Goal: Information Seeking & Learning: Understand process/instructions

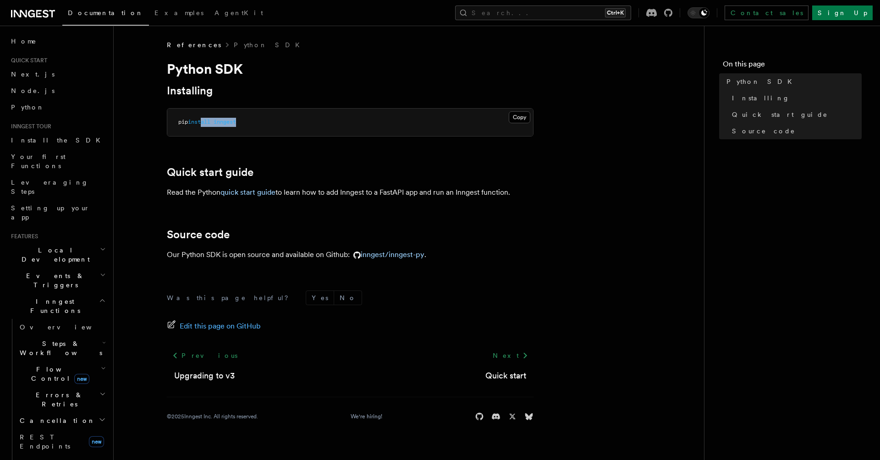
drag, startPoint x: 205, startPoint y: 120, endPoint x: 240, endPoint y: 128, distance: 35.7
click at [240, 128] on pre "pip install inngest" at bounding box center [350, 123] width 366 height 28
click at [241, 128] on pre "pip install inngest" at bounding box center [350, 123] width 366 height 28
click at [259, 189] on link "quick start guide" at bounding box center [247, 192] width 55 height 9
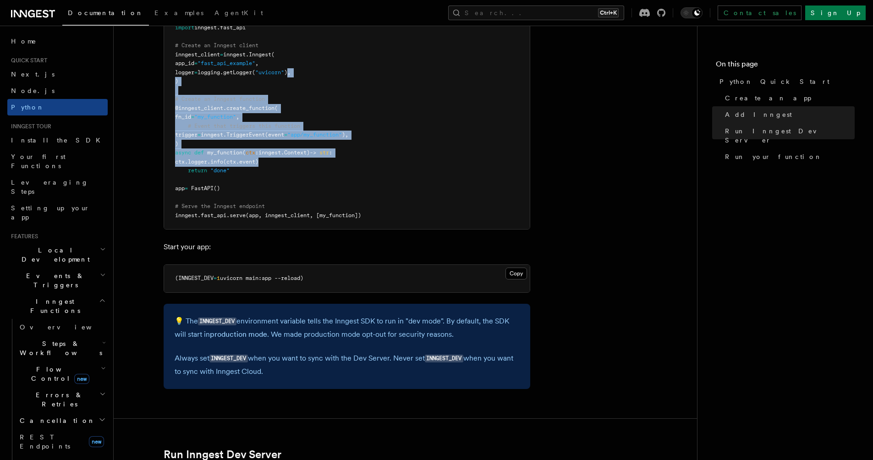
scroll to position [550, 0]
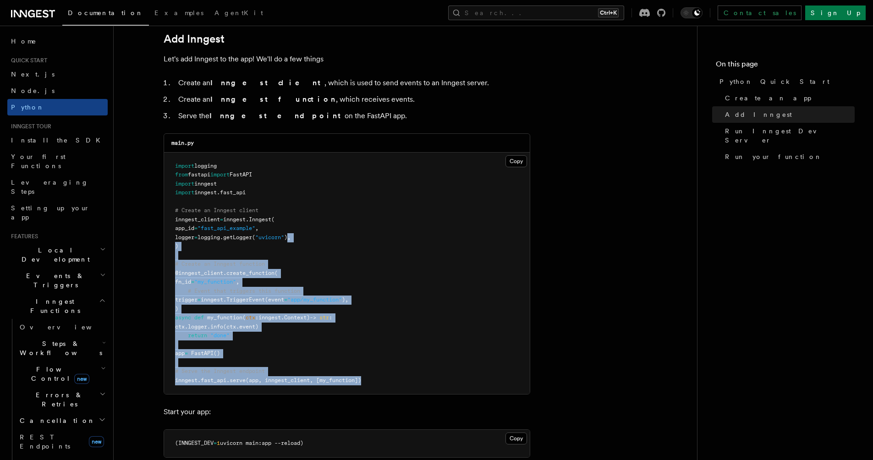
drag, startPoint x: 303, startPoint y: 74, endPoint x: 386, endPoint y: 366, distance: 303.6
click at [385, 375] on pre "import logging from fastapi import FastAPI import inngest import inngest . fast…" at bounding box center [347, 274] width 366 height 242
click at [376, 293] on pre "import logging from fastapi import FastAPI import inngest import inngest . fast…" at bounding box center [347, 274] width 366 height 242
